Goal: Browse casually: Explore the website without a specific task or goal

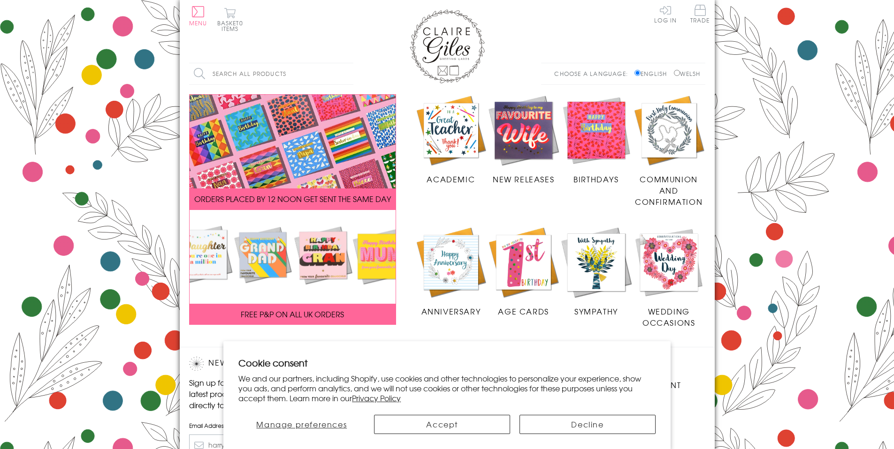
scroll to position [137, 0]
